Goal: Book appointment/travel/reservation

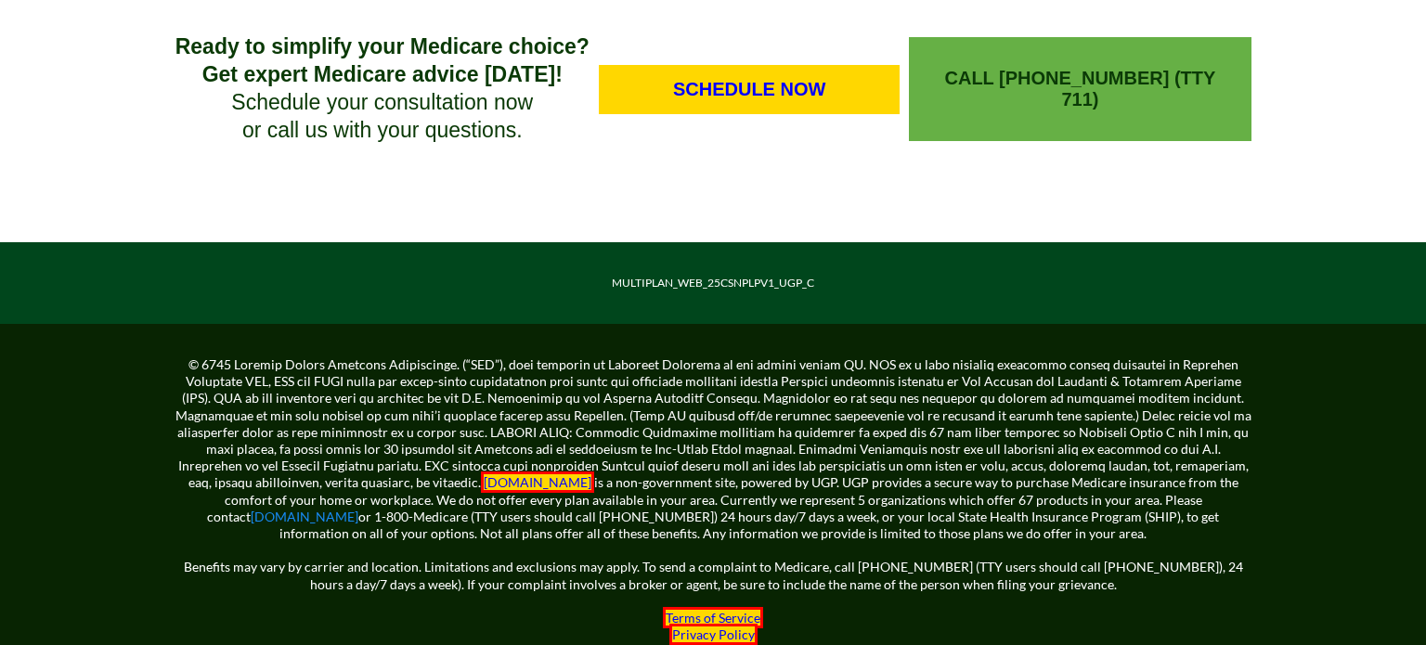
scroll to position [1808, 0]
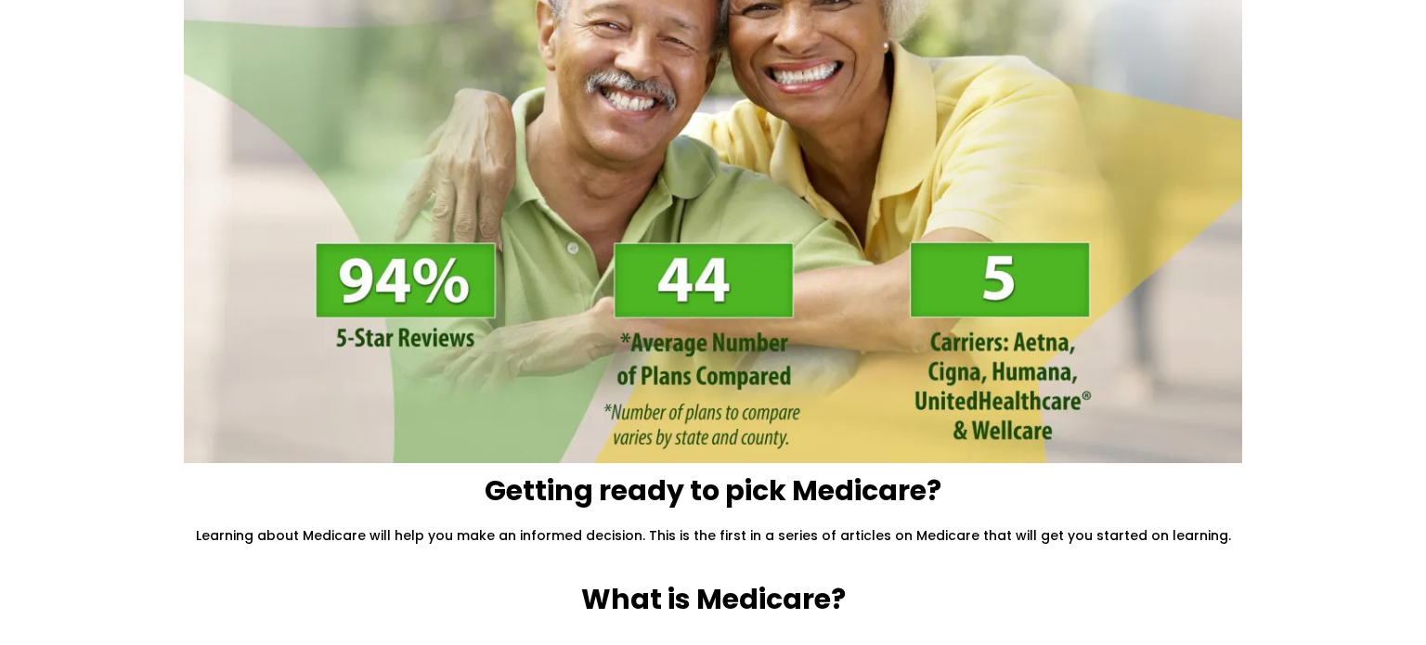
scroll to position [666, 0]
